Goal: Navigation & Orientation: Find specific page/section

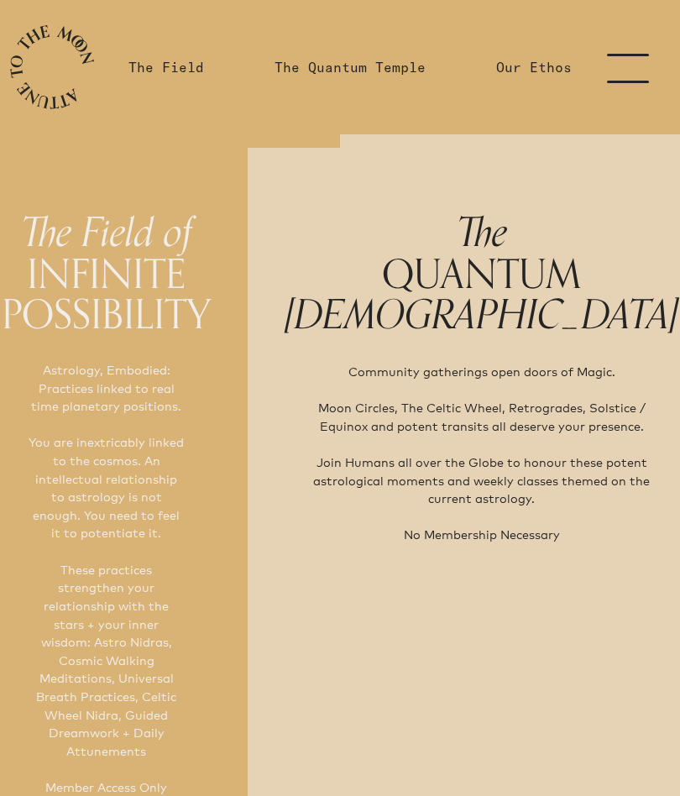
click at [619, 82] on link "menu" at bounding box center [638, 67] width 84 height 134
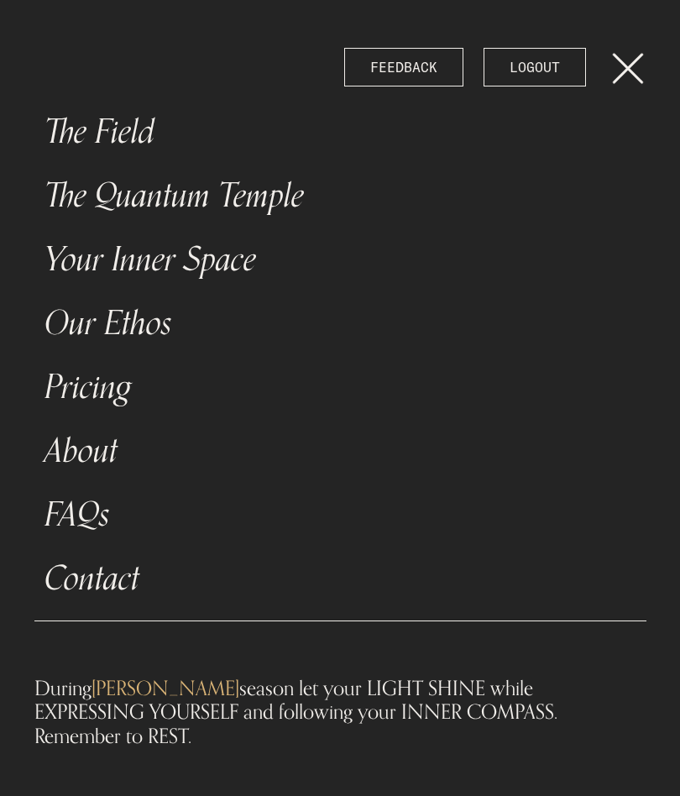
scroll to position [28, 0]
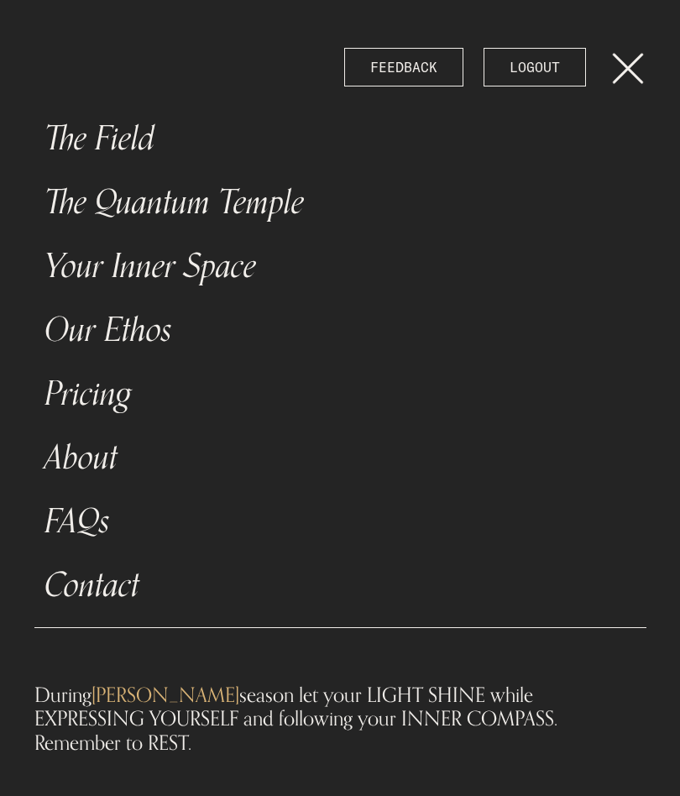
click at [123, 137] on link "The Field" at bounding box center [340, 139] width 612 height 64
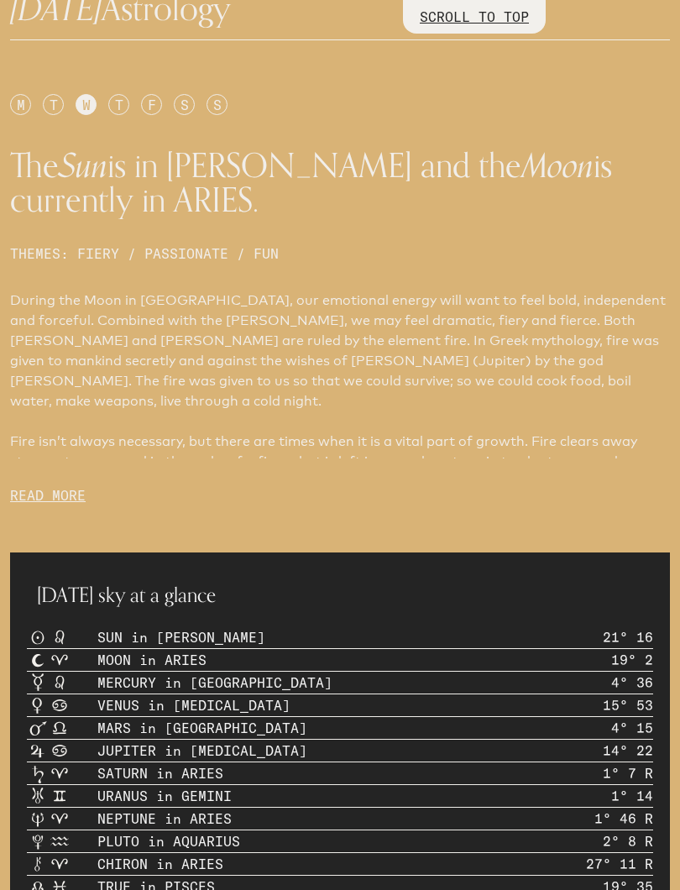
scroll to position [877, 0]
click at [128, 104] on div "T" at bounding box center [118, 105] width 21 height 21
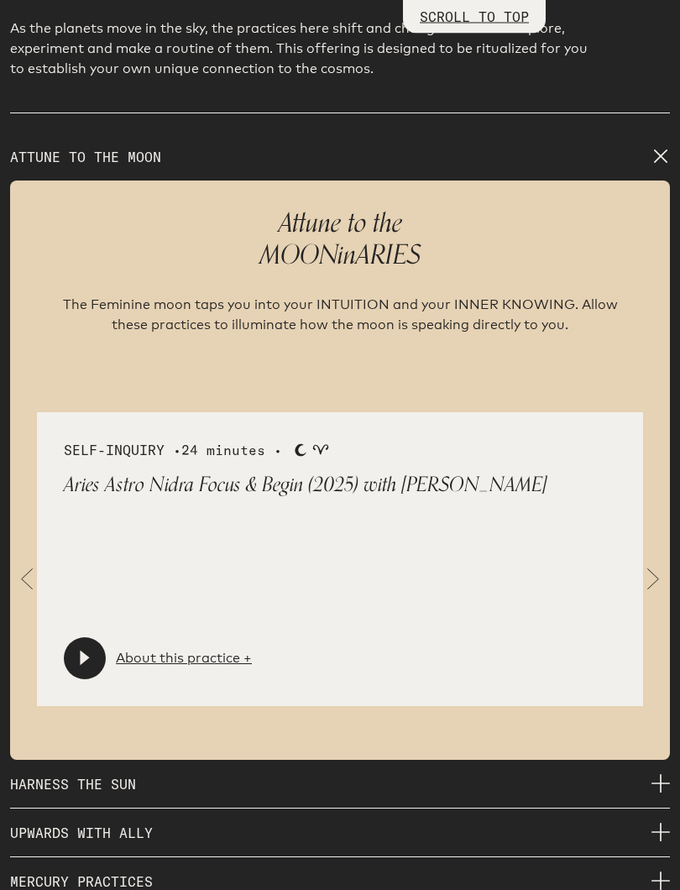
scroll to position [2363, 0]
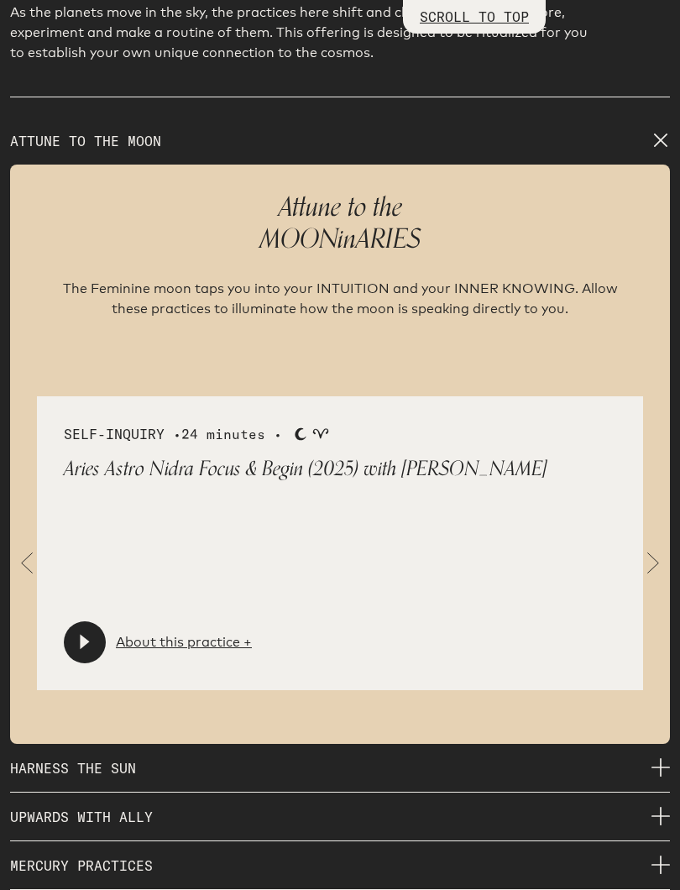
click at [661, 552] on span at bounding box center [653, 564] width 34 height 34
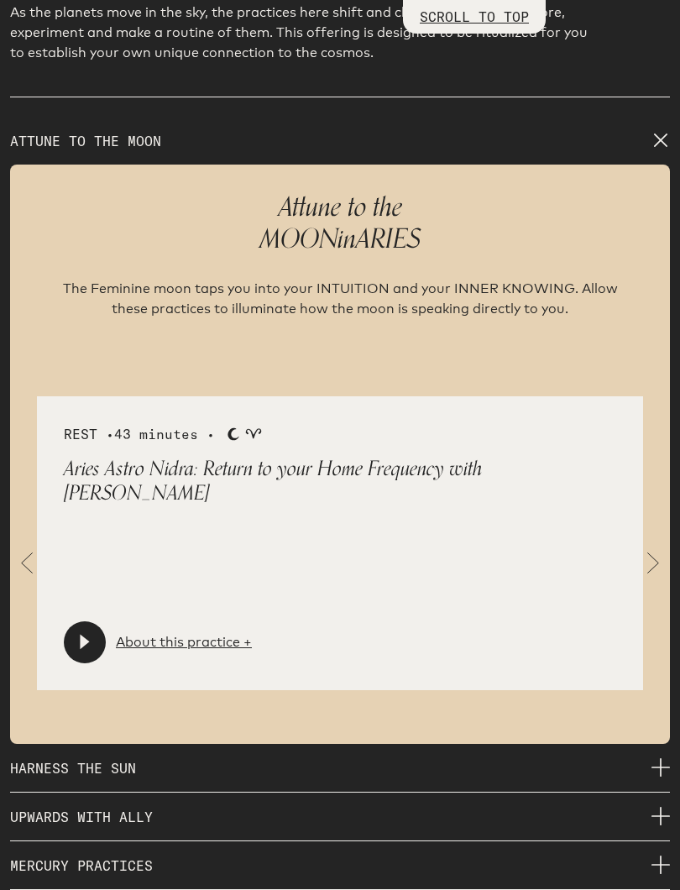
click at [657, 553] on span at bounding box center [653, 564] width 34 height 34
click at [185, 639] on link "About this practice +" at bounding box center [184, 642] width 136 height 20
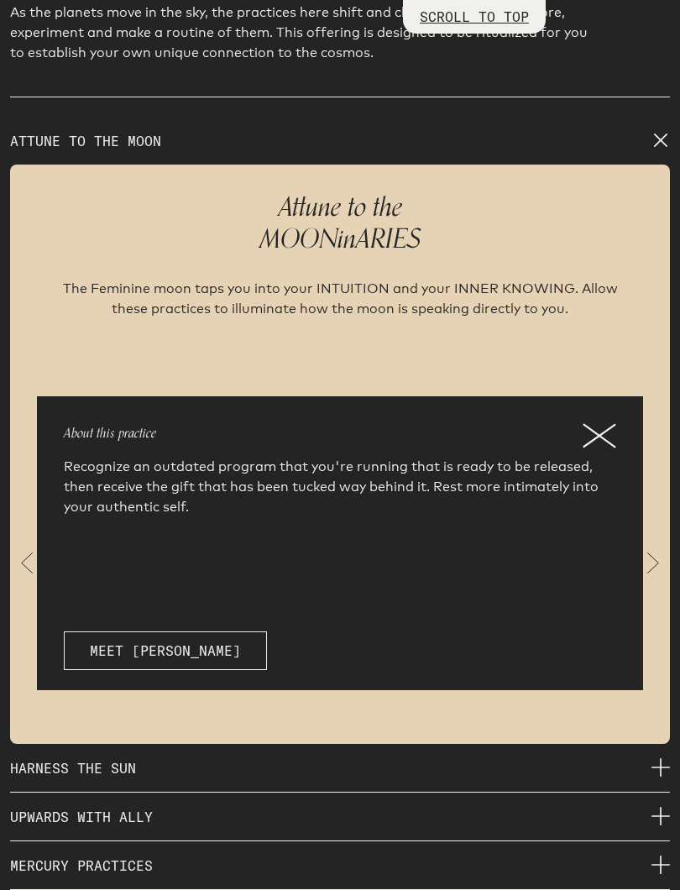
click at [598, 423] on icon at bounding box center [600, 435] width 34 height 25
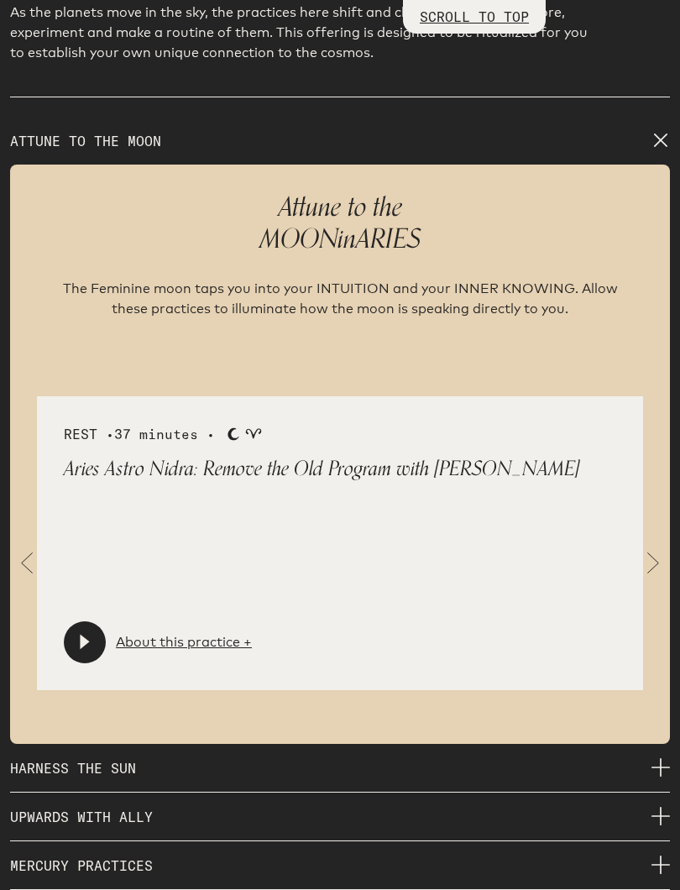
click at [650, 554] on span at bounding box center [653, 564] width 34 height 34
click at [191, 634] on link "About this practice +" at bounding box center [184, 642] width 136 height 20
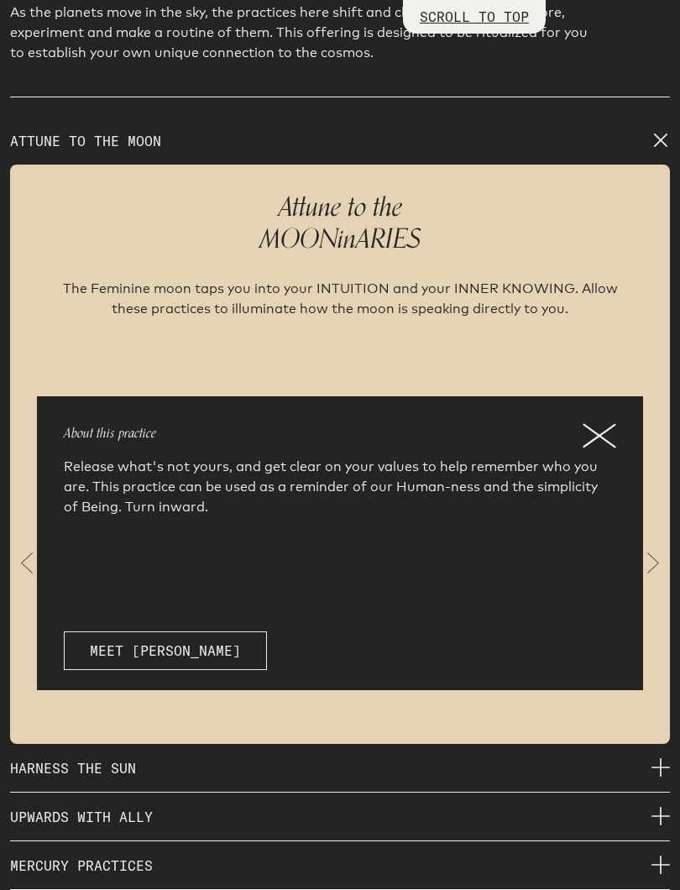
click at [601, 425] on icon at bounding box center [599, 436] width 31 height 22
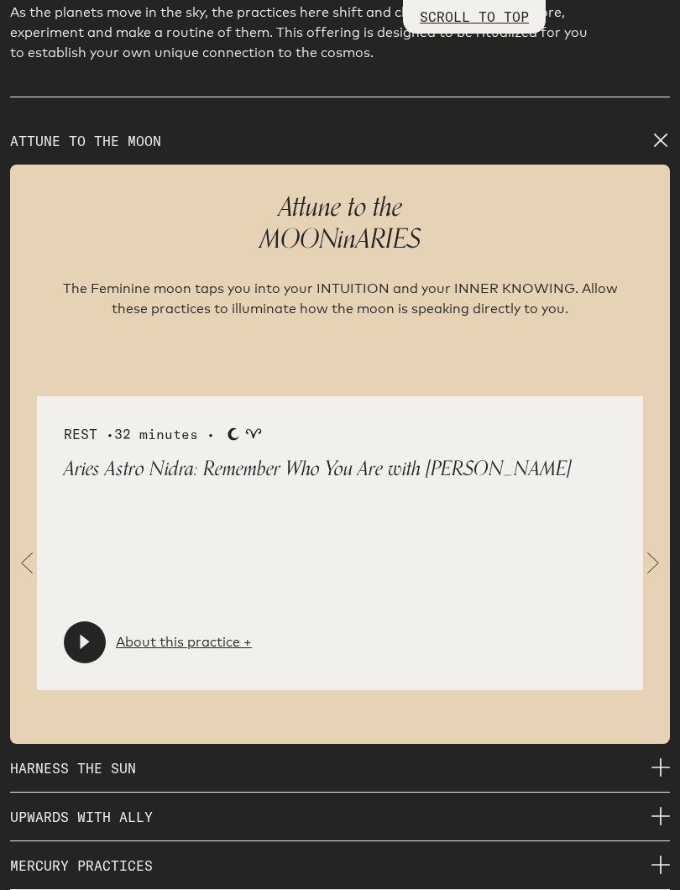
click at [667, 549] on span at bounding box center [653, 564] width 34 height 34
click at [660, 555] on span at bounding box center [653, 564] width 34 height 34
click at [654, 552] on span at bounding box center [653, 564] width 34 height 34
click at [653, 561] on span at bounding box center [653, 564] width 34 height 34
click at [652, 557] on span at bounding box center [653, 564] width 34 height 34
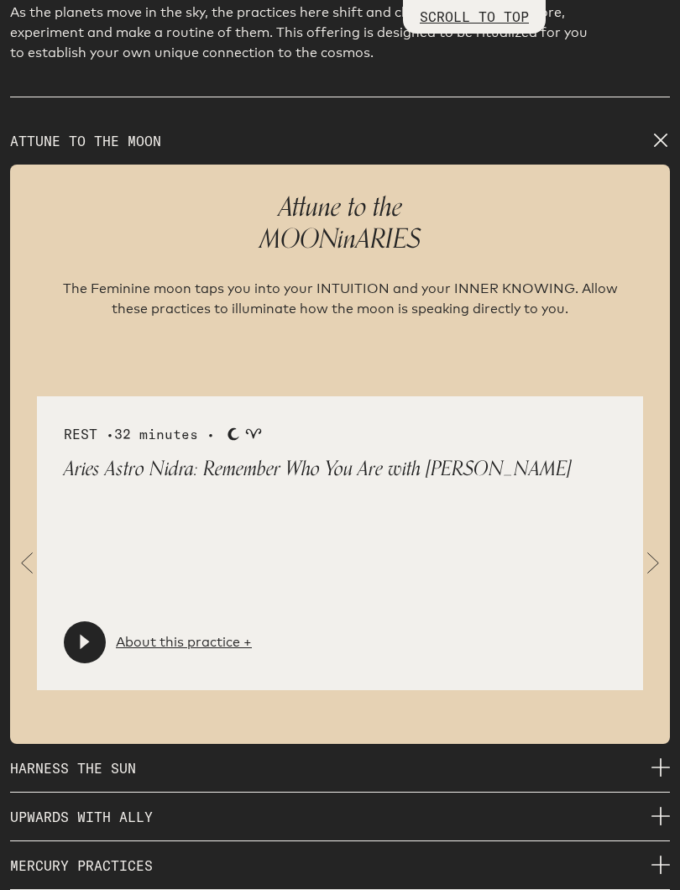
click at [88, 634] on icon at bounding box center [84, 642] width 17 height 17
